Goal: Complete application form

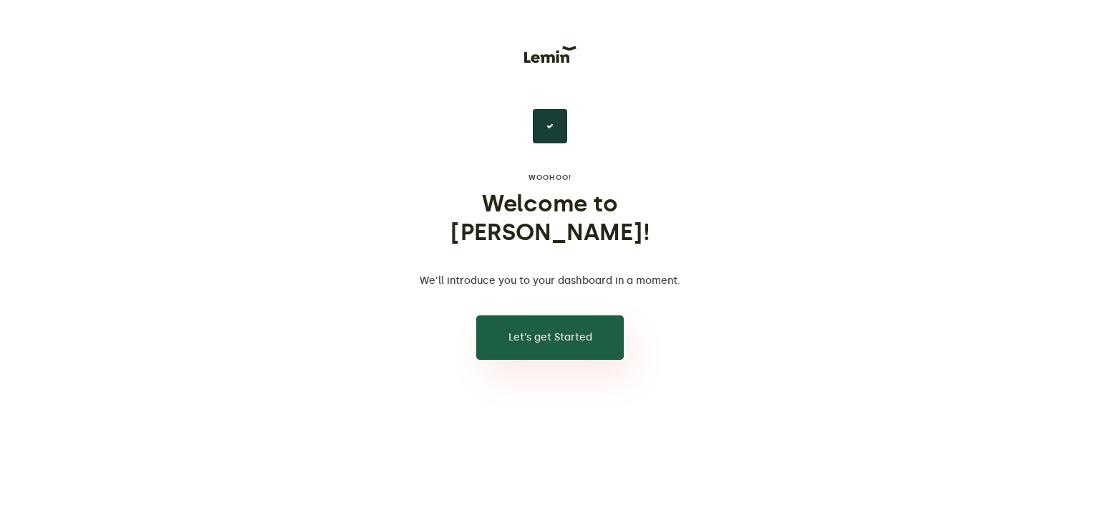
click at [531, 319] on button "Let’s get Started" at bounding box center [550, 337] width 148 height 44
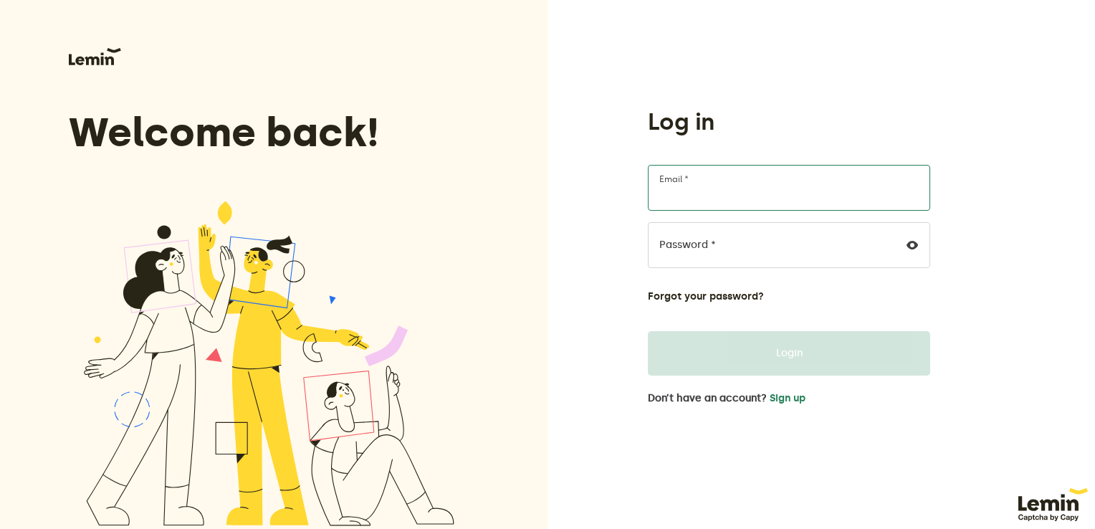
click at [671, 195] on input "Email *" at bounding box center [789, 188] width 282 height 46
type input "[EMAIL_ADDRESS][DOMAIN_NAME]"
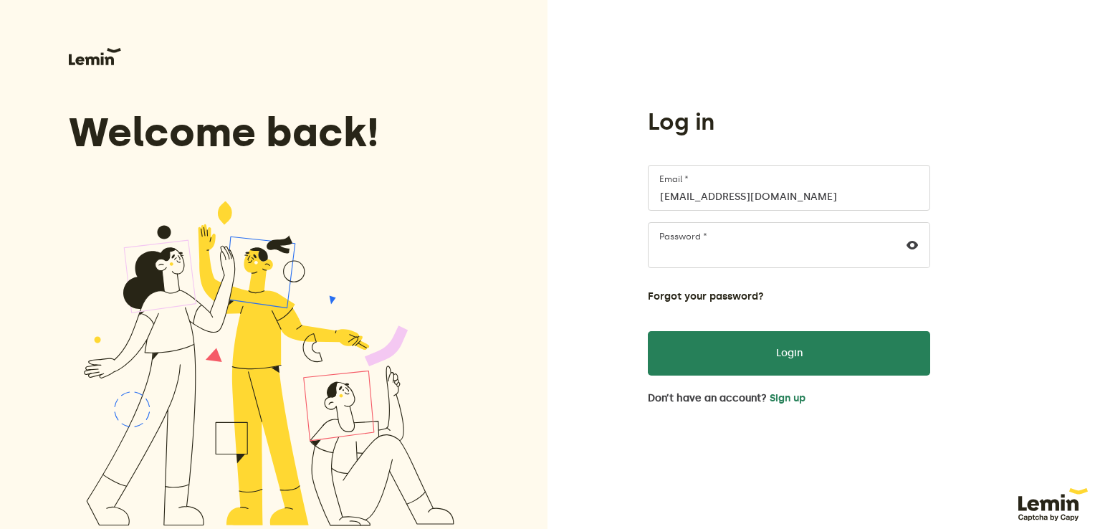
click at [903, 245] on div at bounding box center [912, 245] width 34 height 44
click at [910, 244] on icon at bounding box center [911, 244] width 11 height 11
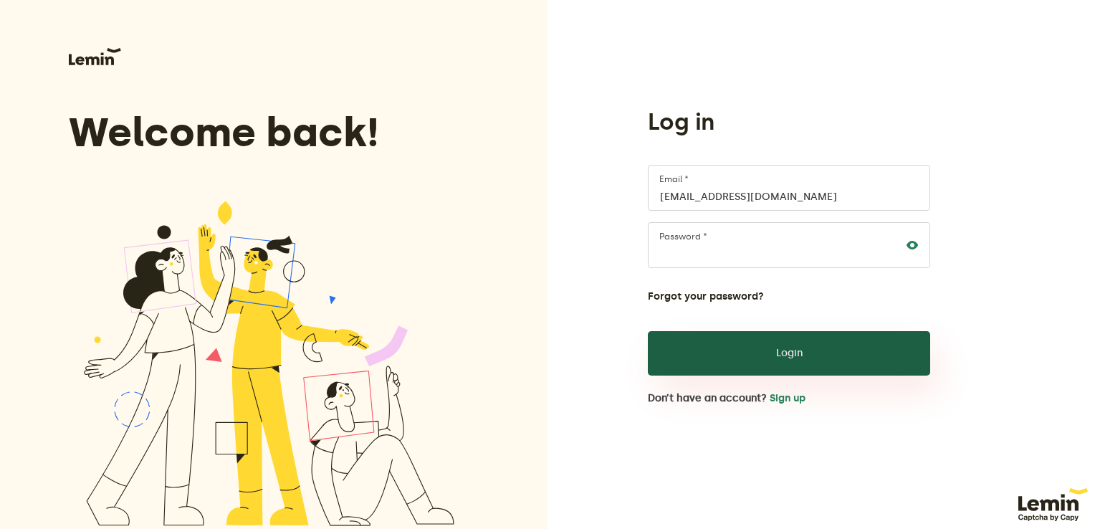
click at [787, 364] on button "Login" at bounding box center [789, 353] width 282 height 44
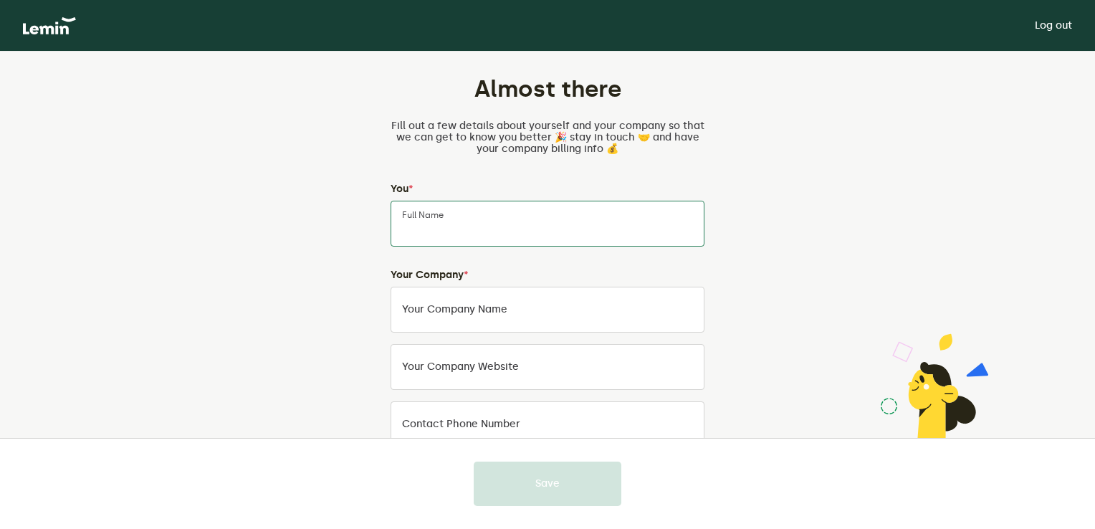
click at [612, 222] on input "Full Name" at bounding box center [547, 224] width 314 height 46
type input "umikelsom"
type input "iqteguhent"
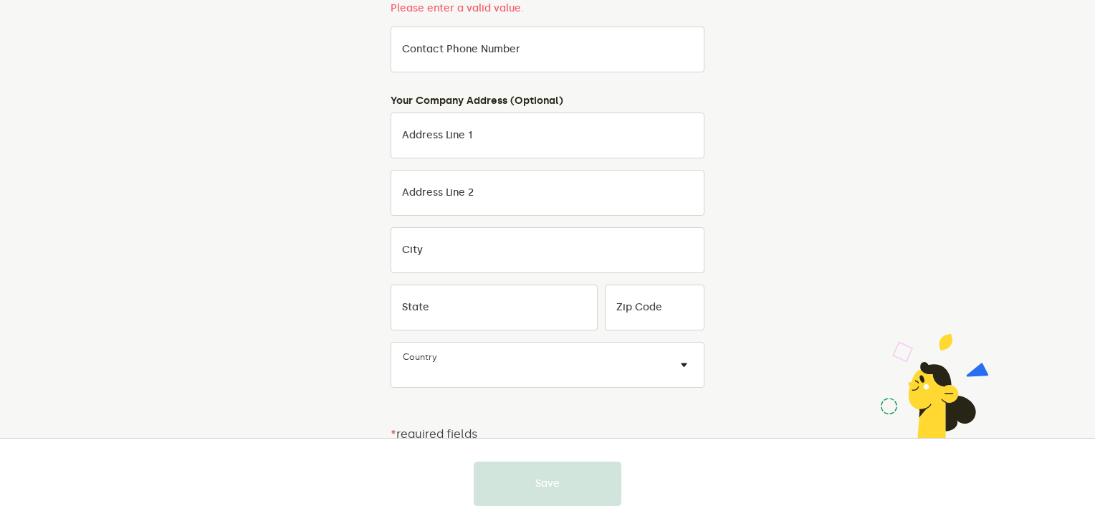
scroll to position [400, 0]
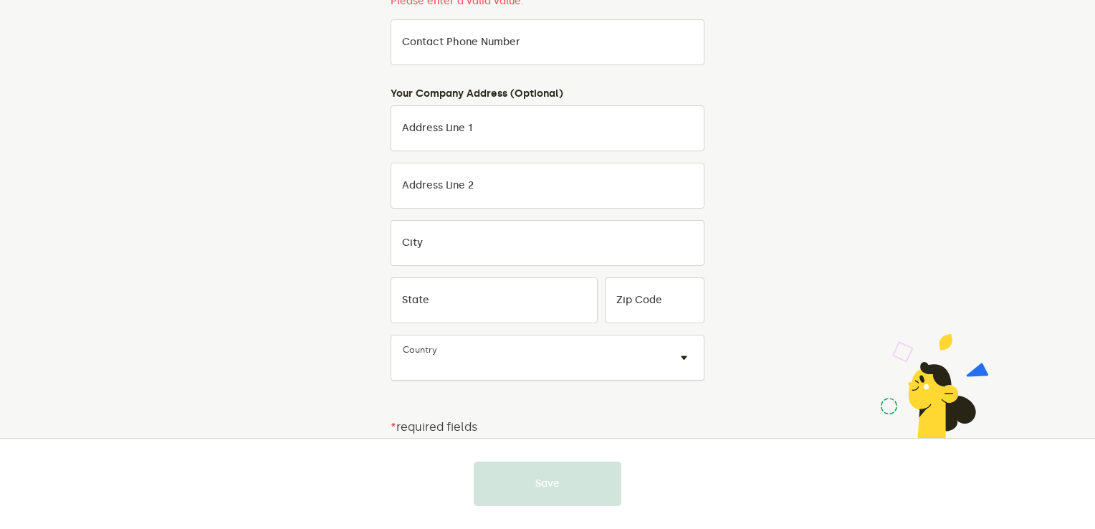
type input "no"
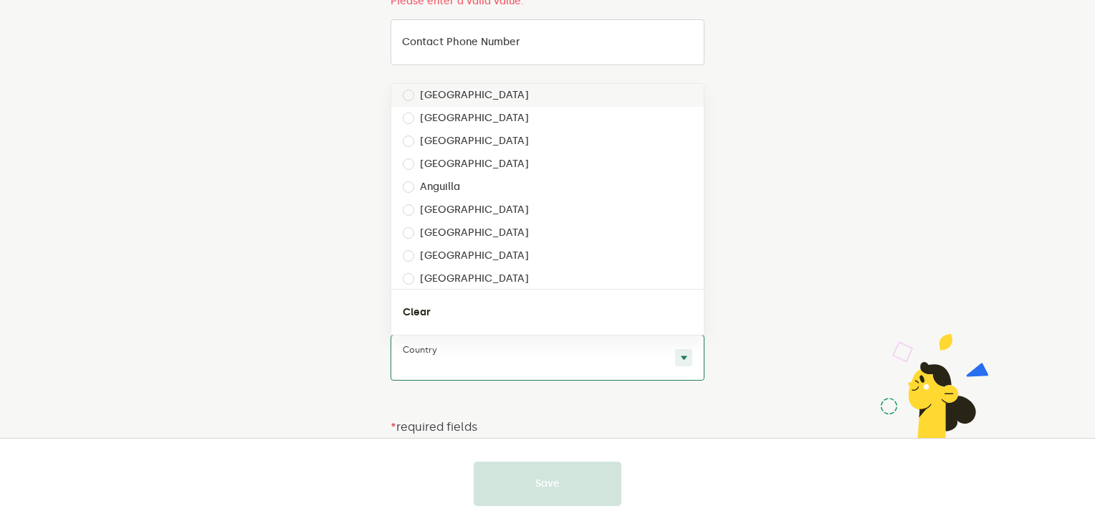
click at [441, 350] on div "Country × ×" at bounding box center [547, 358] width 314 height 46
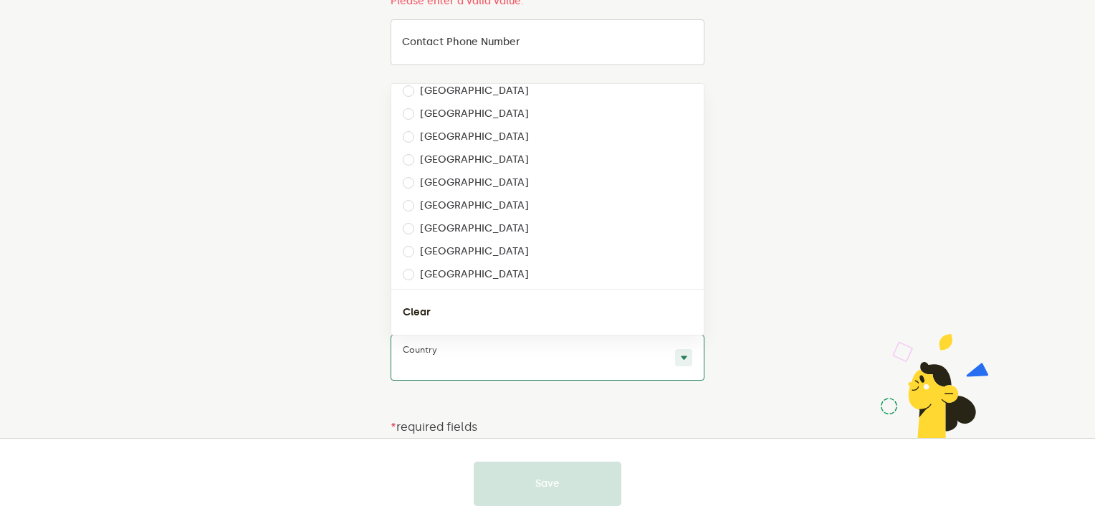
scroll to position [3582, 0]
click at [406, 110] on input "Options list" at bounding box center [408, 112] width 11 height 11
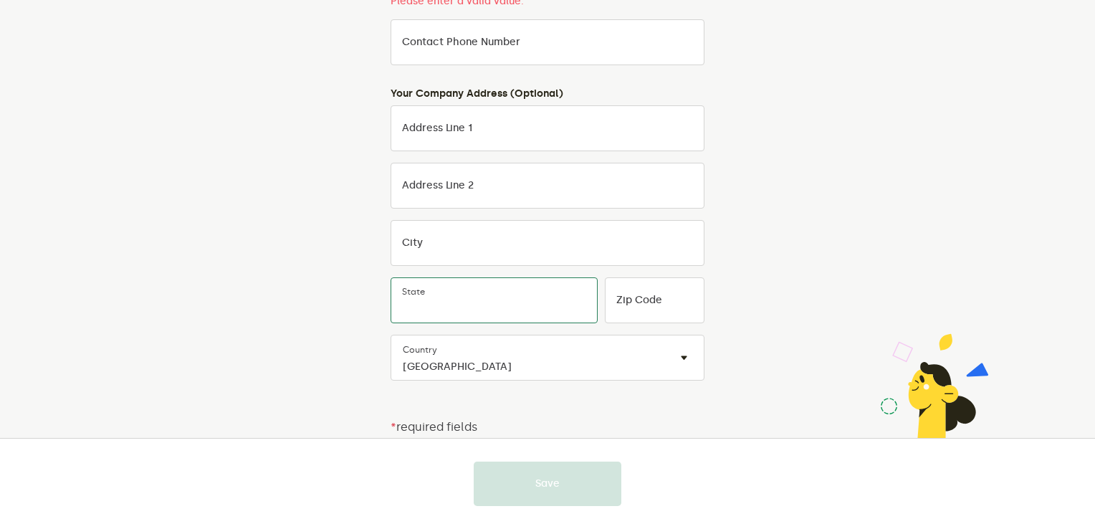
click at [461, 307] on input "State" at bounding box center [493, 300] width 207 height 46
type input "kl"
click at [631, 315] on input "Zip Code" at bounding box center [655, 300] width 100 height 46
type input "ss"
click at [532, 239] on input "City" at bounding box center [547, 243] width 314 height 46
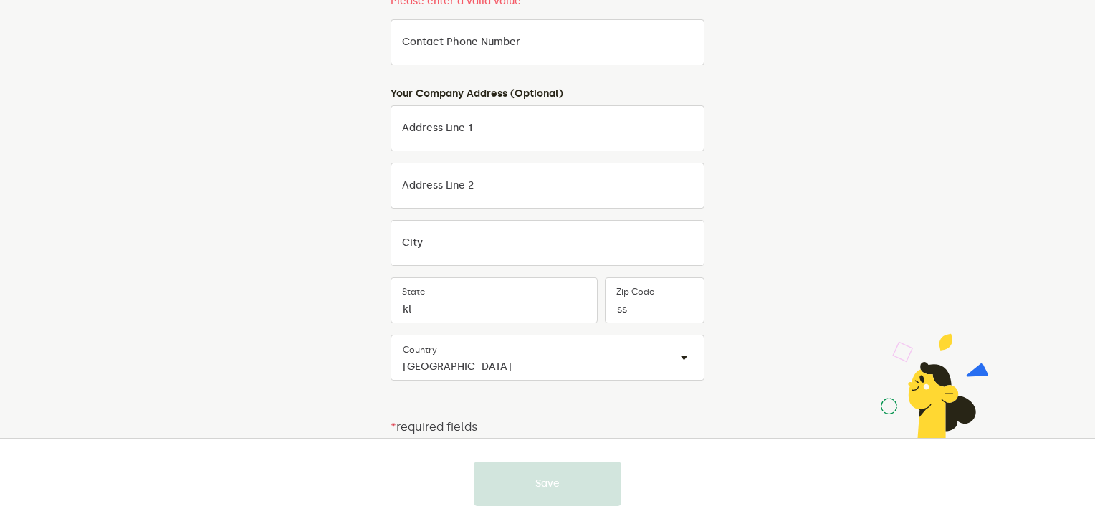
click at [516, 212] on form "Your Company Address (Optional) Address Line 1 Address Line 2 City kl State ss …" at bounding box center [547, 234] width 314 height 292
click at [513, 193] on input "Address Line 2" at bounding box center [547, 186] width 314 height 46
type input "s"
click at [493, 138] on input "Address Line 1" at bounding box center [547, 128] width 314 height 46
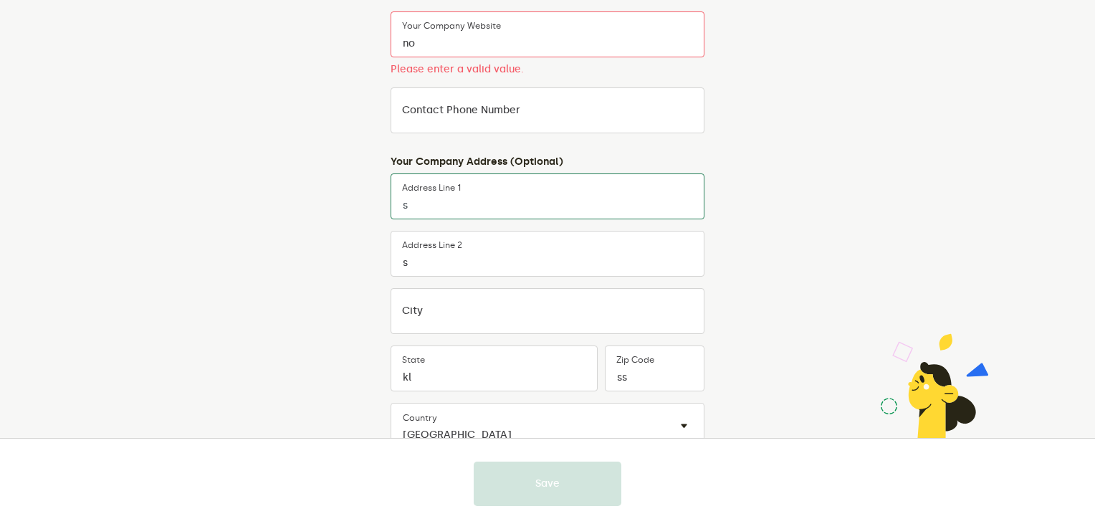
scroll to position [186, 0]
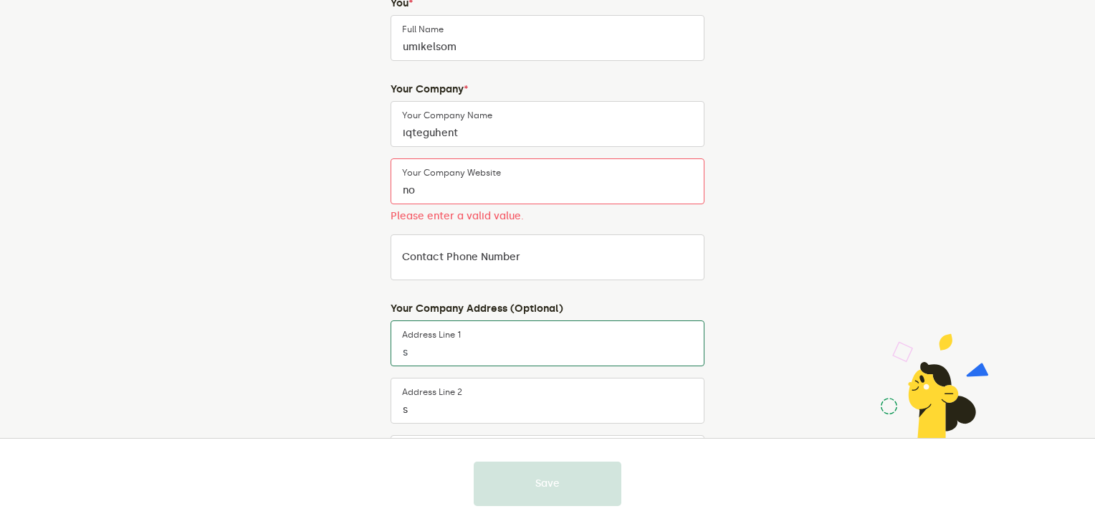
type input "s"
click at [441, 190] on input "no" at bounding box center [547, 181] width 314 height 46
drag, startPoint x: 443, startPoint y: 190, endPoint x: 373, endPoint y: 190, distance: 70.9
click at [373, 190] on div "Almost there Fill out a few details about yourself and your company so that we …" at bounding box center [547, 305] width 671 height 878
type input "s"
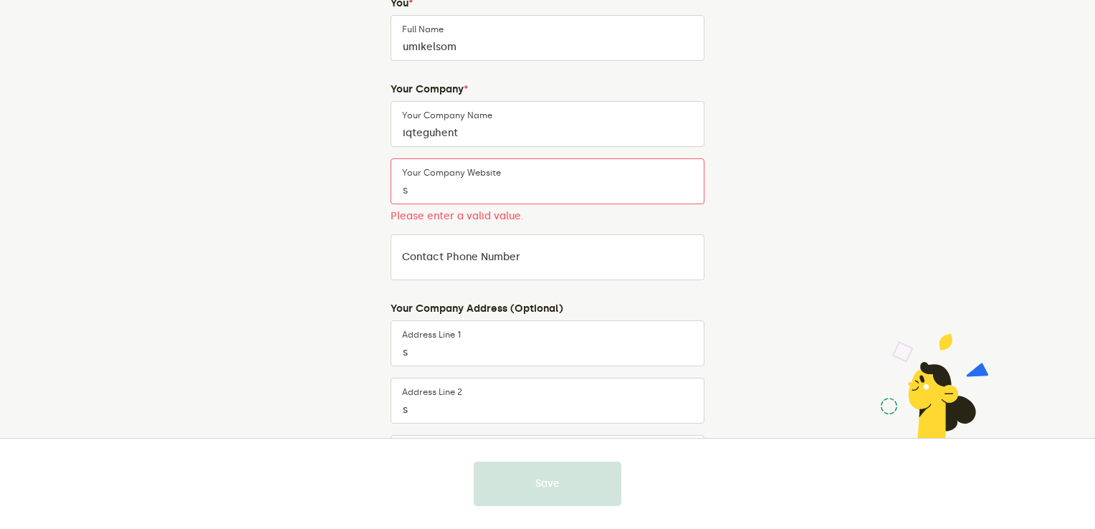
drag, startPoint x: 450, startPoint y: 198, endPoint x: 380, endPoint y: 191, distance: 69.9
click at [380, 191] on div "You * umikelsom Full Name Your Company * iqteguhent Your Company Name s Your co…" at bounding box center [547, 324] width 337 height 653
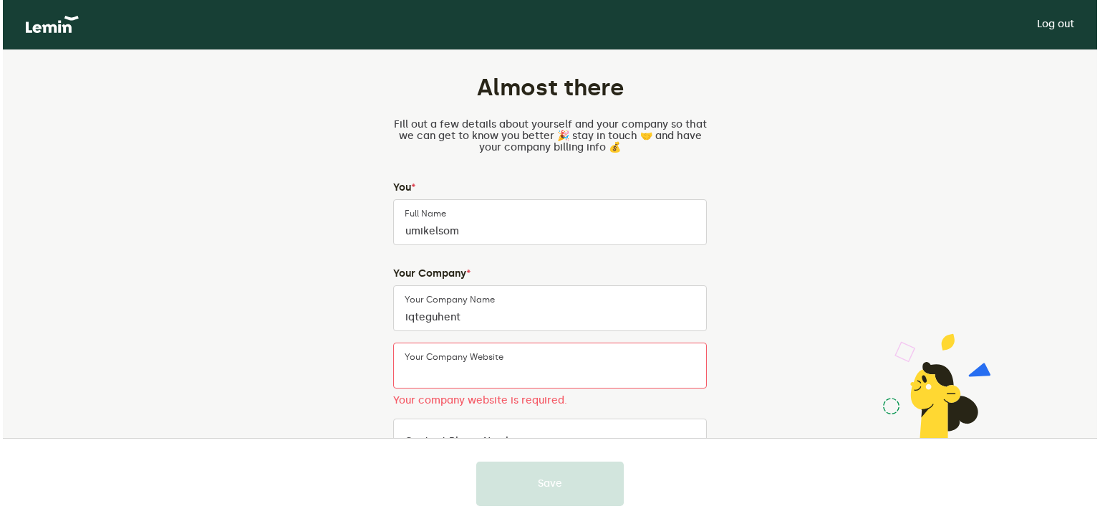
scroll to position [0, 0]
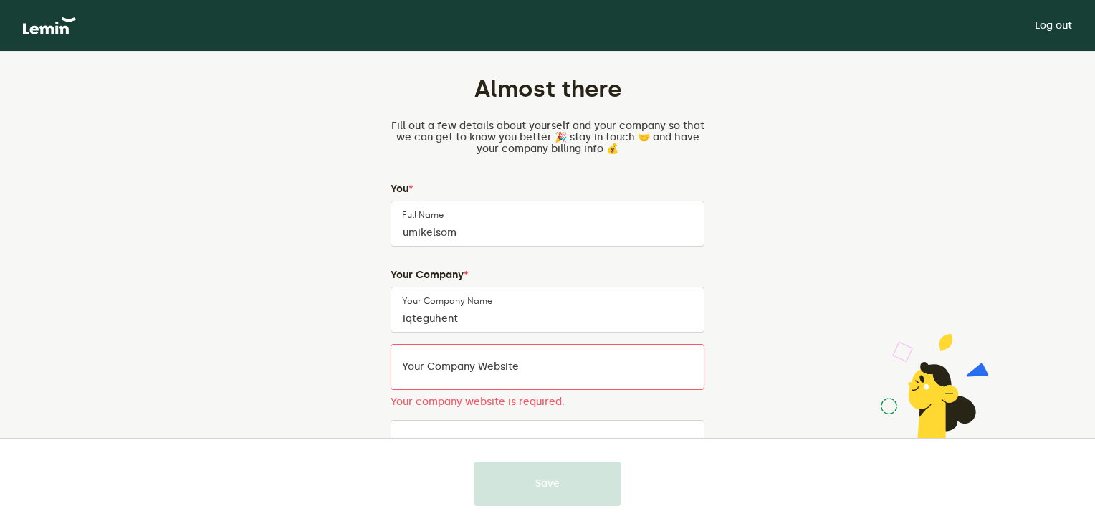
click at [1049, 21] on link "Log out" at bounding box center [1052, 25] width 37 height 11
